Goal: Task Accomplishment & Management: Manage account settings

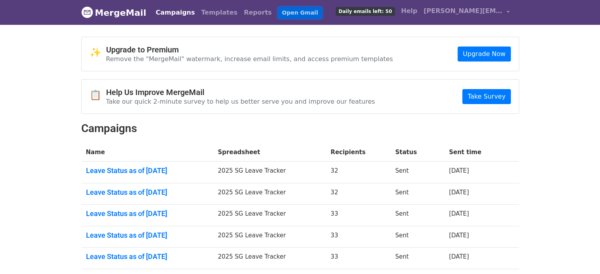
click at [278, 10] on link "Open Gmail" at bounding box center [300, 12] width 44 height 11
click at [201, 11] on link "Templates" at bounding box center [219, 13] width 43 height 16
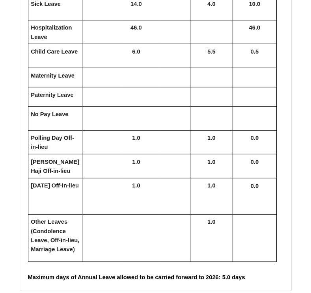
scroll to position [2681, 0]
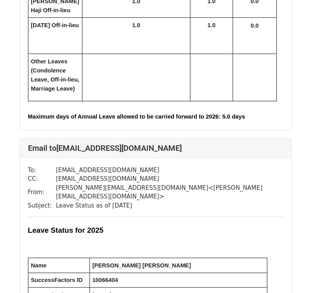
scroll to position [8042, 0]
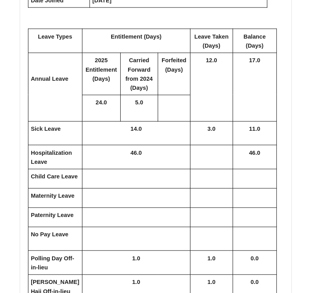
scroll to position [552, 0]
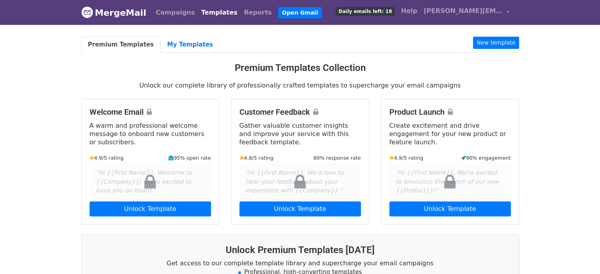
click at [201, 15] on link "Templates" at bounding box center [219, 13] width 43 height 16
click at [188, 44] on link "My Templates" at bounding box center [189, 45] width 59 height 16
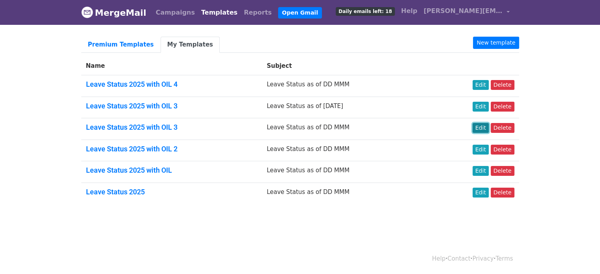
click at [484, 130] on link "Edit" at bounding box center [480, 128] width 16 height 10
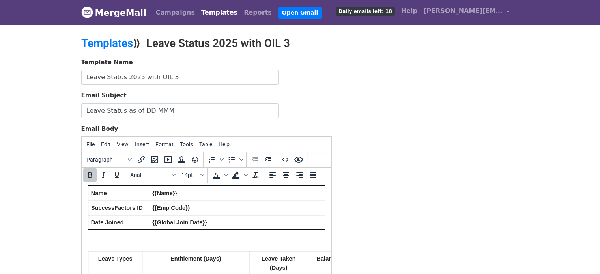
click at [202, 10] on link "Templates" at bounding box center [219, 13] width 43 height 16
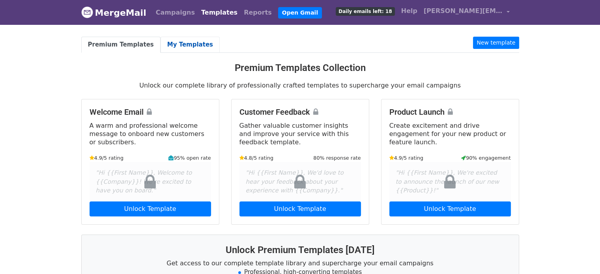
click at [176, 45] on link "My Templates" at bounding box center [189, 45] width 59 height 16
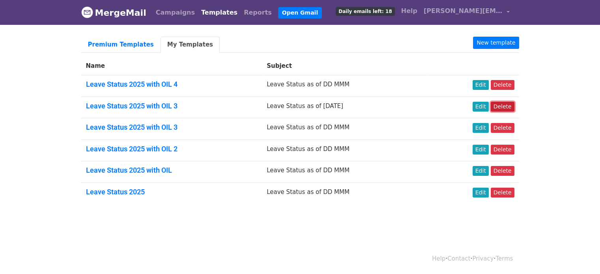
click at [498, 107] on link "Delete" at bounding box center [502, 107] width 24 height 10
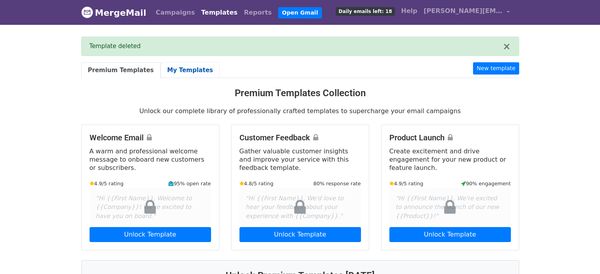
click at [191, 69] on link "My Templates" at bounding box center [189, 70] width 59 height 16
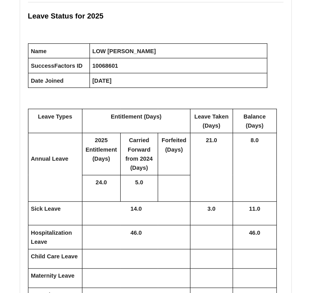
scroll to position [158, 0]
